Goal: Task Accomplishment & Management: Use online tool/utility

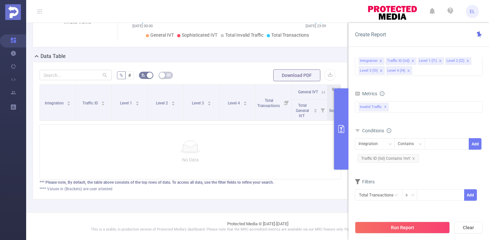
scroll to position [121, 0]
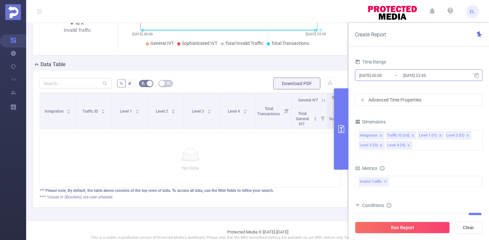
click at [401, 77] on input "2025-08-29 00:00" at bounding box center [385, 75] width 53 height 9
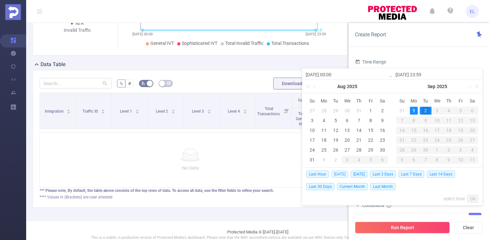
click at [337, 175] on span "Today" at bounding box center [340, 173] width 17 height 7
type input "2025-09-01 00:00"
type input "2025-09-01 23:59"
click at [337, 175] on body "EL Overview Help Center (New) Usage Notification Integrations Users Reports PID…" at bounding box center [244, 120] width 489 height 240
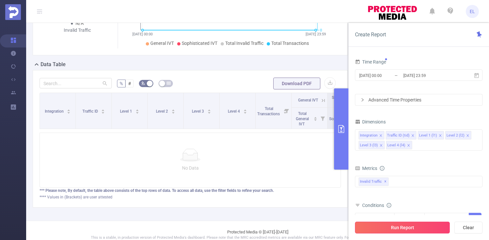
click at [386, 225] on button "Run Report" at bounding box center [402, 227] width 95 height 12
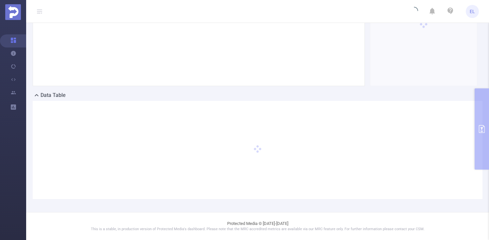
scroll to position [90, 0]
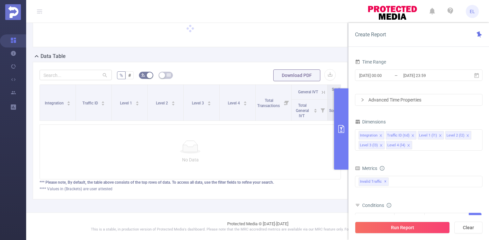
scroll to position [42, 0]
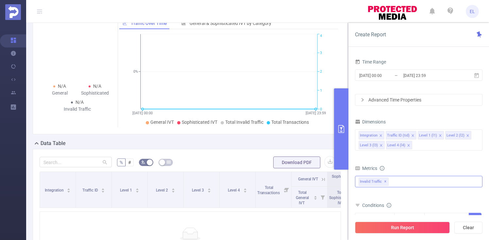
click at [385, 180] on span "✕" at bounding box center [385, 182] width 3 height 8
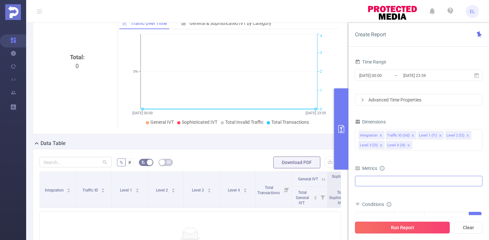
click at [380, 224] on button "Run Report" at bounding box center [402, 227] width 95 height 12
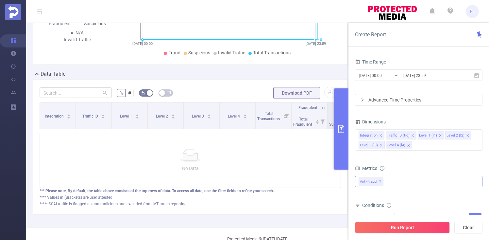
scroll to position [126, 0]
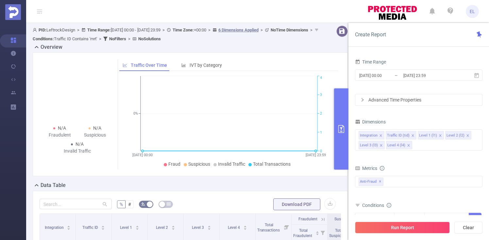
scroll to position [126, 0]
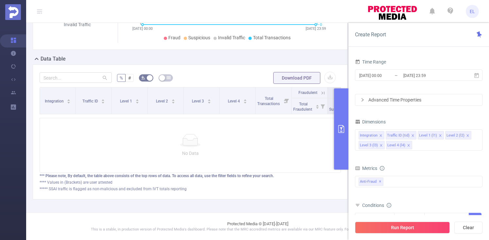
click at [476, 11] on span "EL" at bounding box center [472, 11] width 13 height 13
click at [435, 154] on div "Dimensions Integration Traffic ID (tid) Level 1 (l1) Level 2 (l2) Level 3 (l3) …" at bounding box center [419, 136] width 128 height 39
click at [379, 183] on span "✕" at bounding box center [380, 182] width 3 height 8
click at [376, 226] on button "Run Report" at bounding box center [402, 227] width 95 height 12
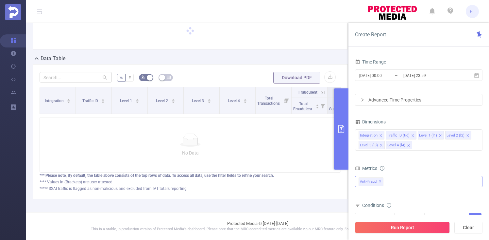
scroll to position [38, 0]
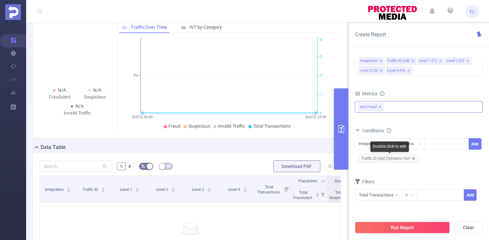
click at [414, 159] on icon "icon: close" at bounding box center [413, 158] width 3 height 3
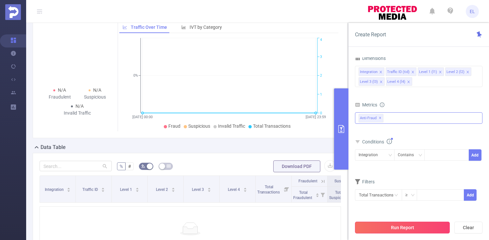
click at [401, 224] on button "Run Report" at bounding box center [402, 227] width 95 height 12
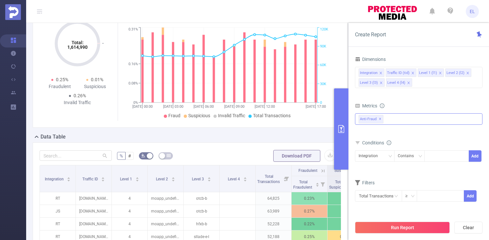
scroll to position [54, 0]
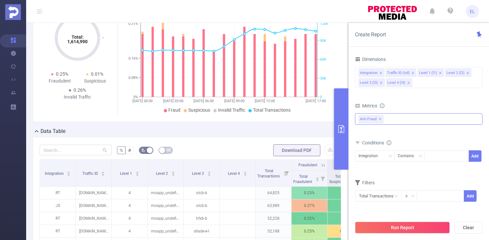
click at [344, 138] on button "primary" at bounding box center [341, 128] width 14 height 81
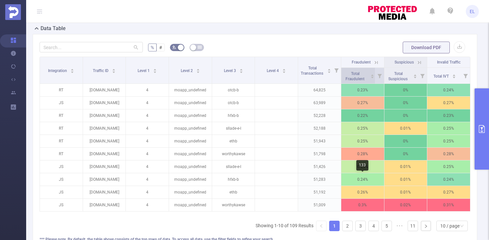
scroll to position [141, 0]
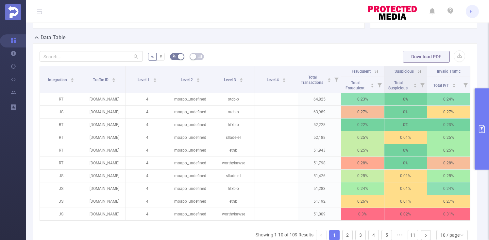
click at [482, 113] on button "primary" at bounding box center [482, 128] width 14 height 81
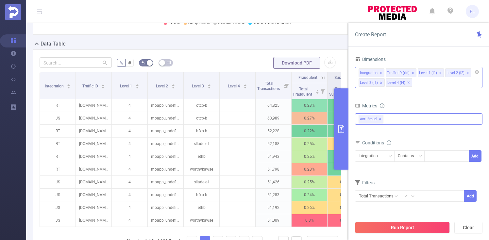
click at [407, 83] on icon "icon: close" at bounding box center [408, 82] width 3 height 3
click at [381, 82] on icon "icon: close" at bounding box center [381, 82] width 3 height 3
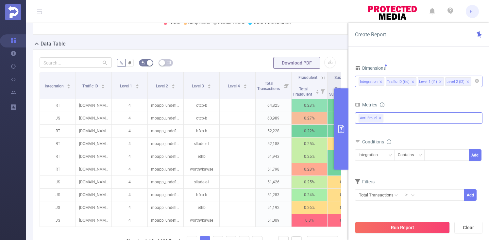
click at [466, 81] on icon "icon: close" at bounding box center [467, 81] width 3 height 3
click at [412, 80] on icon "icon: close" at bounding box center [412, 81] width 3 height 3
click at [388, 231] on button "Run Report" at bounding box center [402, 227] width 95 height 12
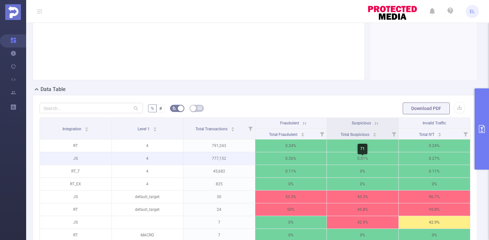
scroll to position [0, 1]
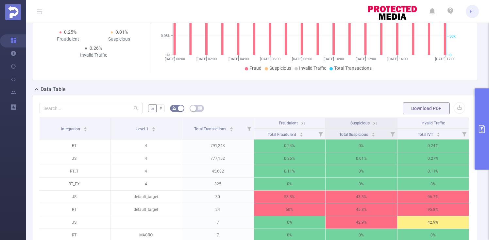
click at [305, 126] on icon at bounding box center [303, 123] width 6 height 6
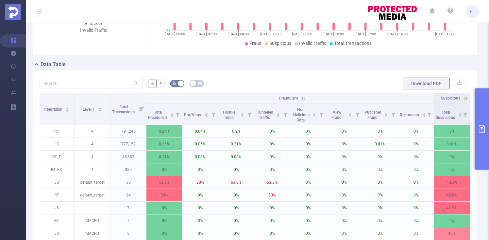
scroll to position [125, 0]
